Goal: Task Accomplishment & Management: Use online tool/utility

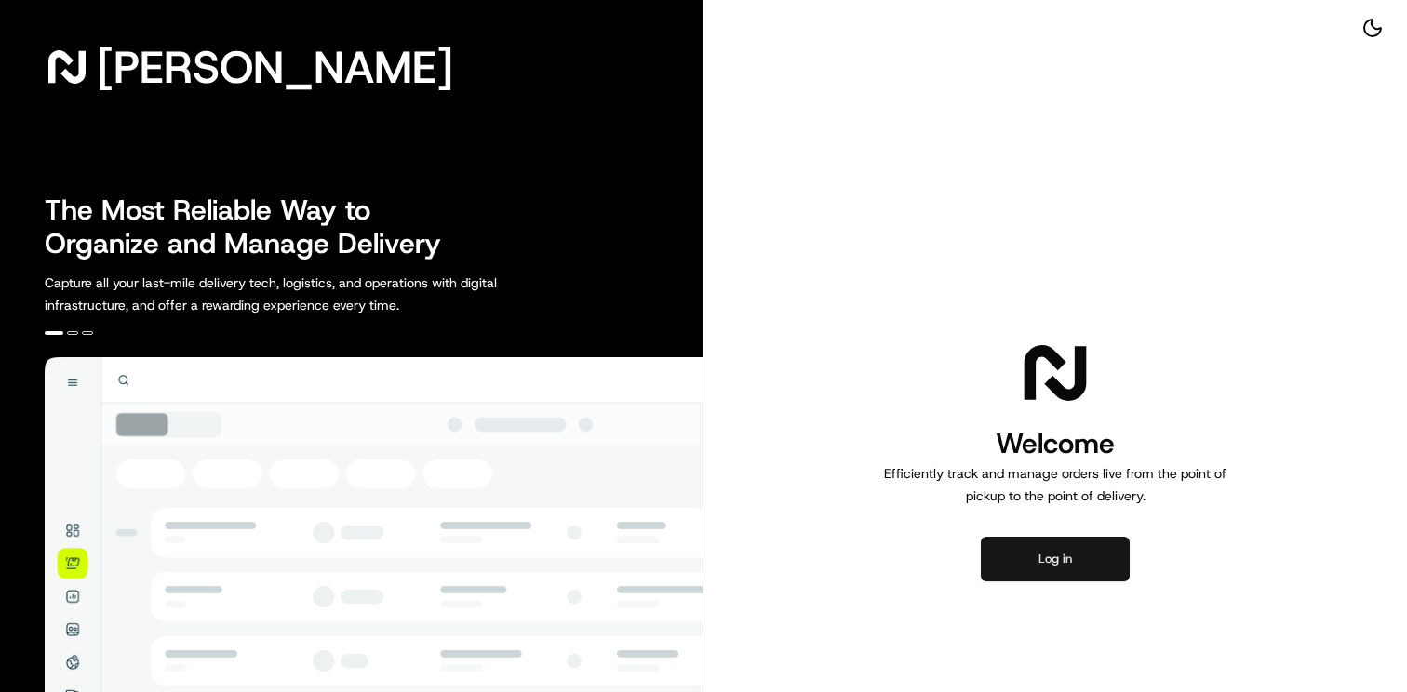
click at [1049, 541] on button "Log in" at bounding box center [1055, 559] width 149 height 45
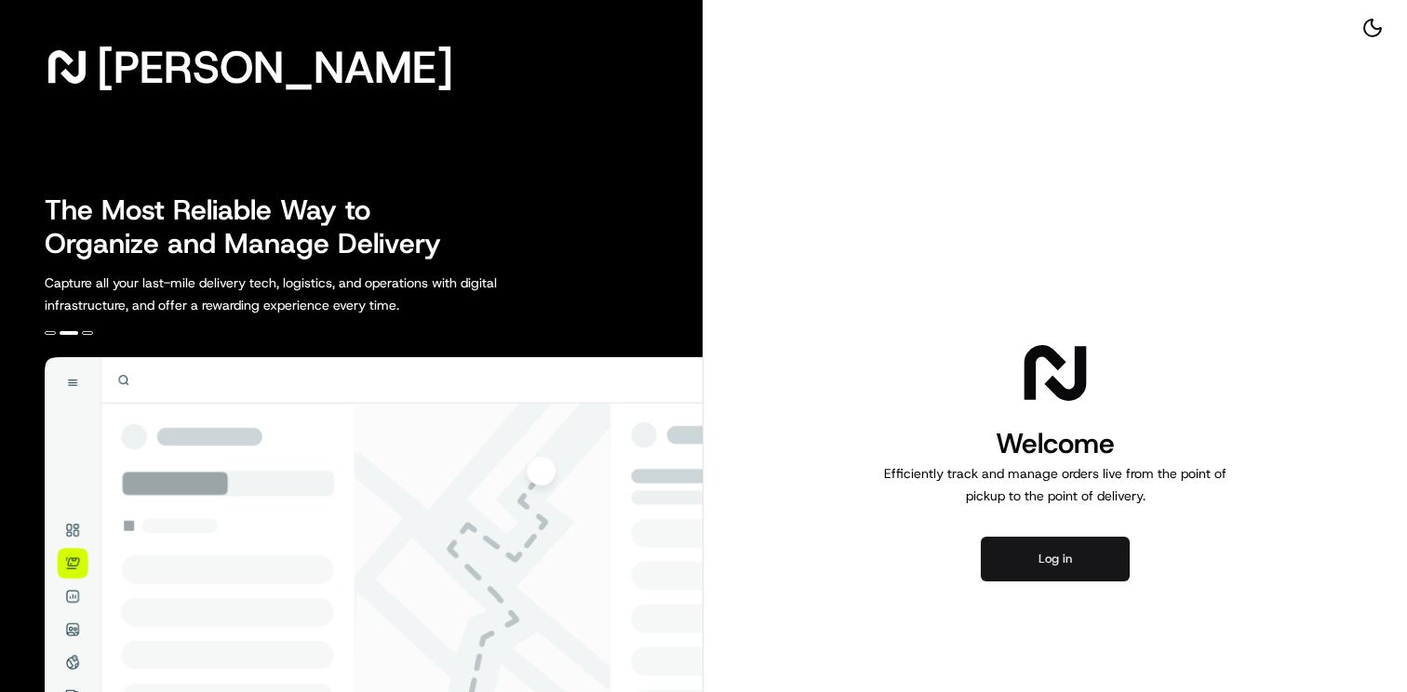
click at [1038, 542] on button "Log in" at bounding box center [1055, 559] width 149 height 45
